Goal: Transaction & Acquisition: Purchase product/service

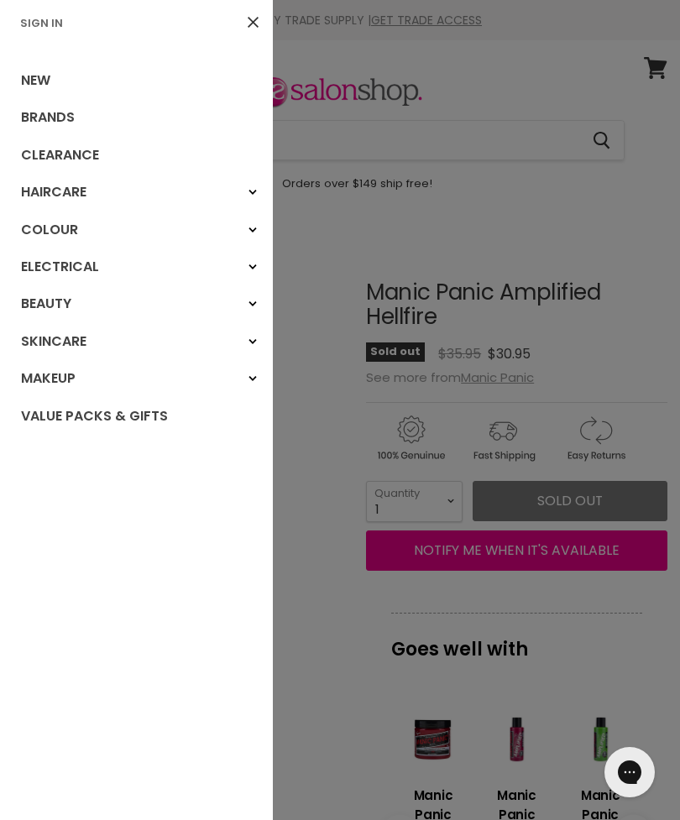
click at [259, 231] on div "Colour" at bounding box center [253, 230] width 30 height 30
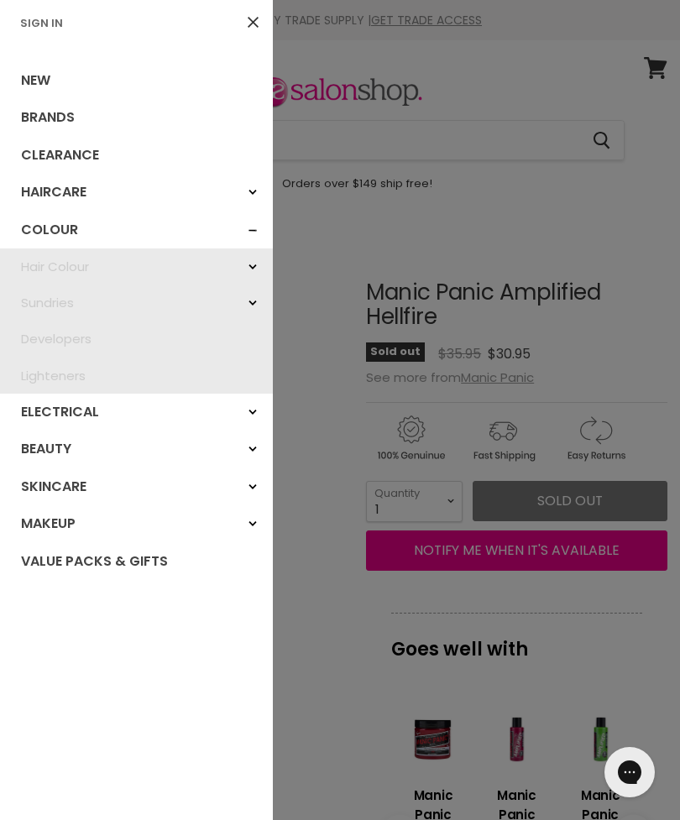
click at [256, 271] on div "Hair Colour" at bounding box center [253, 267] width 30 height 30
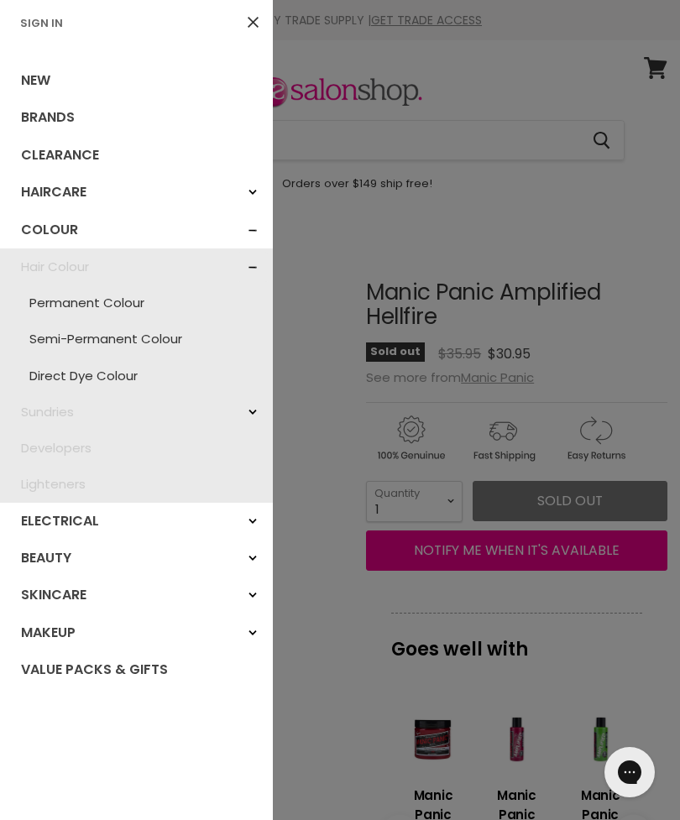
click at [167, 339] on link "Semi-Permanent Colour" at bounding box center [136, 339] width 256 height 36
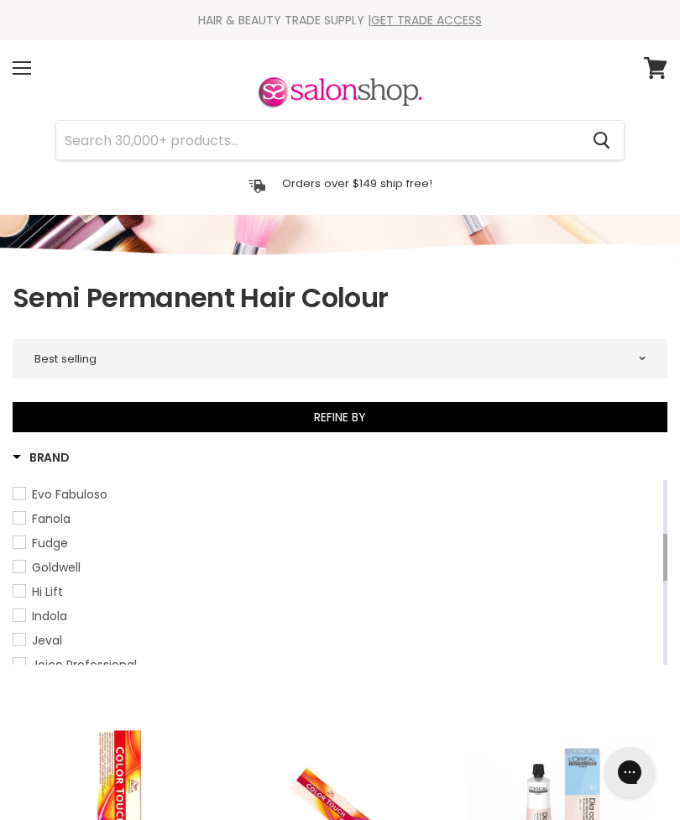
click at [348, 144] on input "Search" at bounding box center [317, 140] width 523 height 39
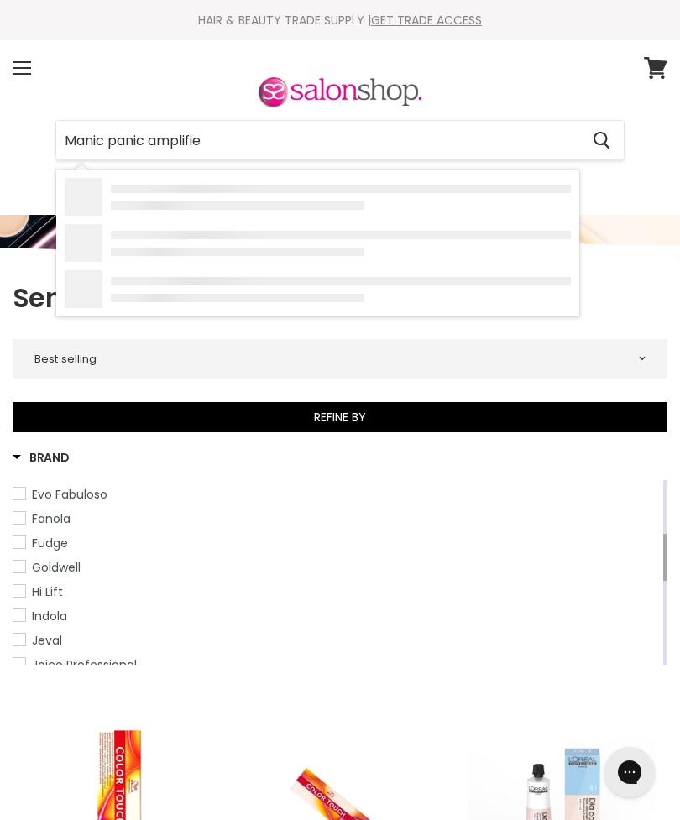
type input "Manic panic amplified"
